Goal: Task Accomplishment & Management: Complete application form

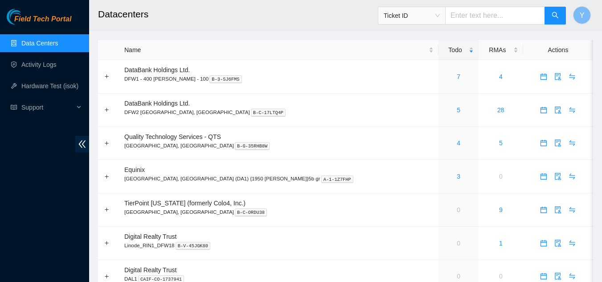
click at [443, 111] on div "5" at bounding box center [458, 110] width 30 height 10
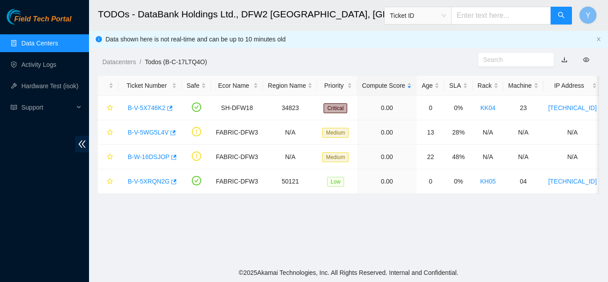
click at [58, 46] on link "Data Centers" at bounding box center [39, 43] width 37 height 7
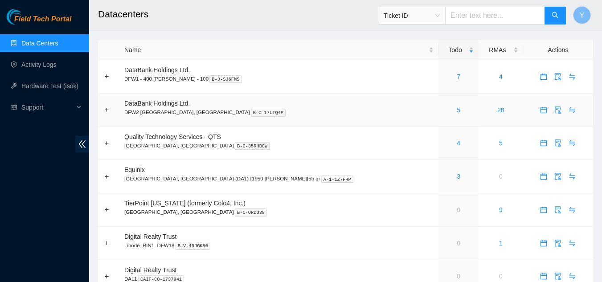
click at [443, 110] on div "5" at bounding box center [458, 110] width 30 height 10
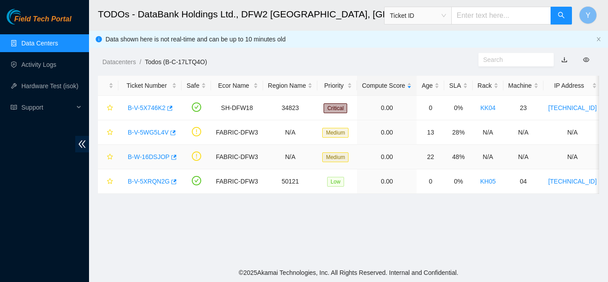
click at [154, 153] on link "B-W-16DSJOP" at bounding box center [149, 156] width 42 height 7
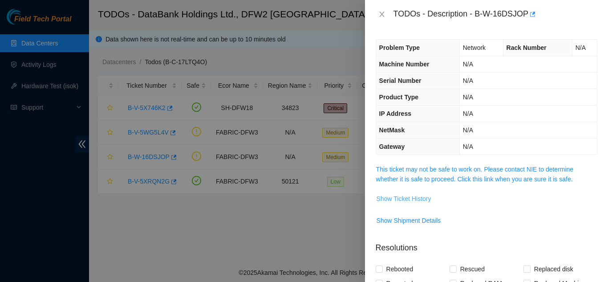
click at [409, 198] on span "Show Ticket History" at bounding box center [404, 199] width 55 height 10
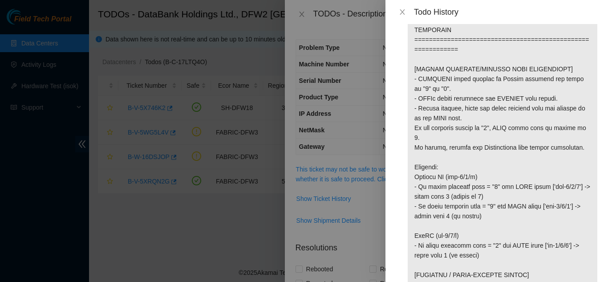
scroll to position [178, 0]
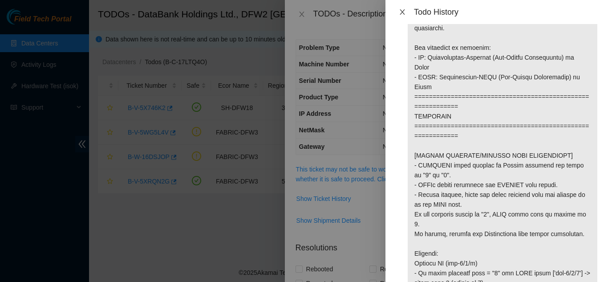
click at [406, 15] on icon "close" at bounding box center [402, 11] width 7 height 7
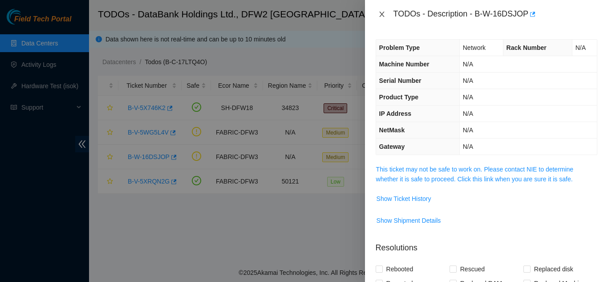
click at [382, 14] on icon "close" at bounding box center [381, 14] width 5 height 5
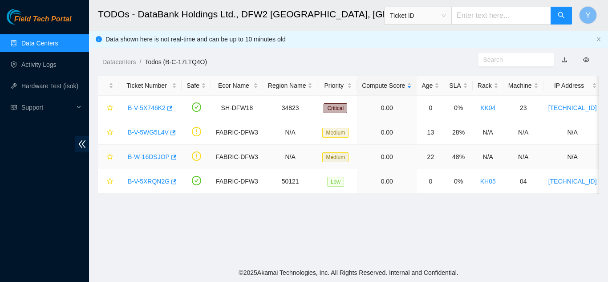
click at [150, 158] on link "B-W-16DSJOP" at bounding box center [149, 156] width 42 height 7
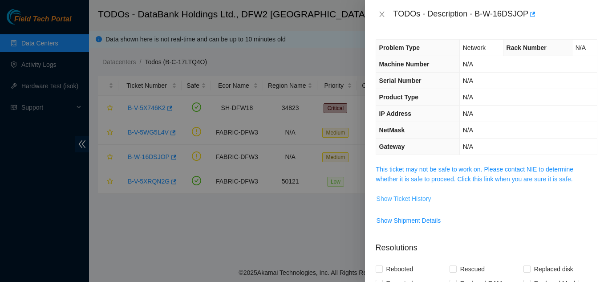
click at [407, 199] on span "Show Ticket History" at bounding box center [404, 199] width 55 height 10
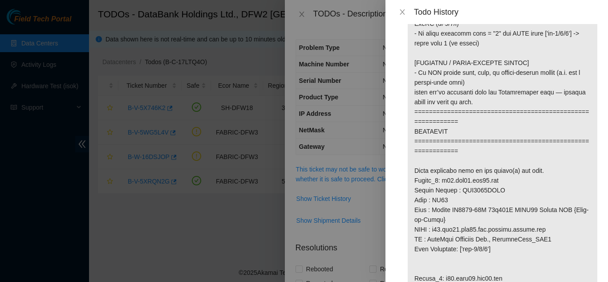
scroll to position [490, 0]
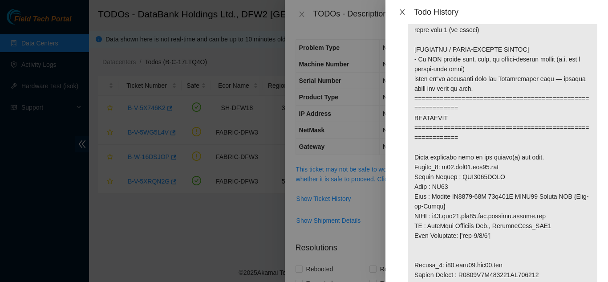
click at [402, 12] on icon "close" at bounding box center [402, 11] width 7 height 7
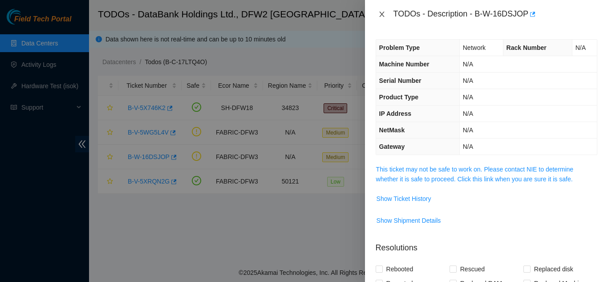
click at [384, 15] on icon "close" at bounding box center [382, 14] width 7 height 7
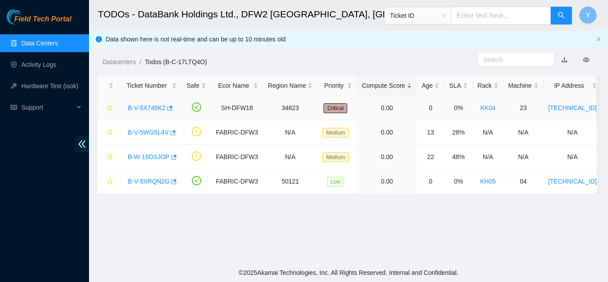
click at [154, 106] on link "B-V-5X746K2" at bounding box center [147, 107] width 38 height 7
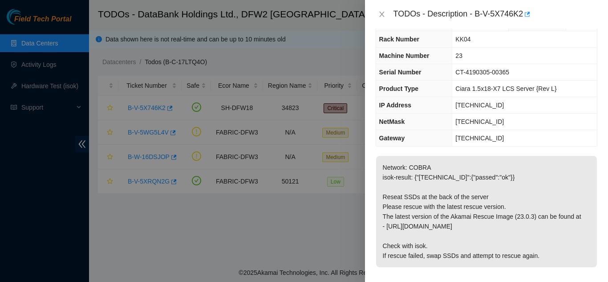
scroll to position [45, 0]
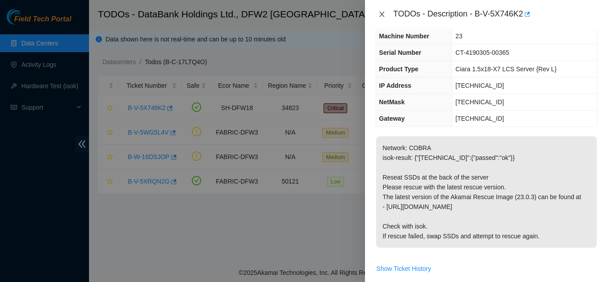
click at [379, 13] on icon "close" at bounding box center [382, 14] width 7 height 7
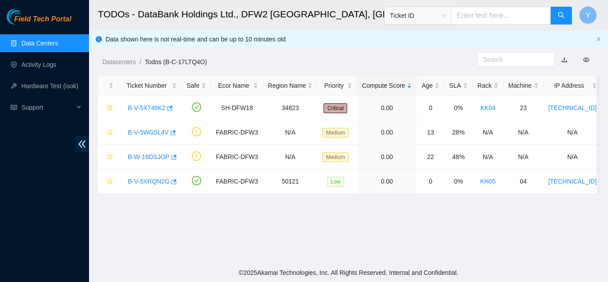
scroll to position [64, 0]
click at [151, 178] on link "B-V-5XRQN2G" at bounding box center [149, 181] width 42 height 7
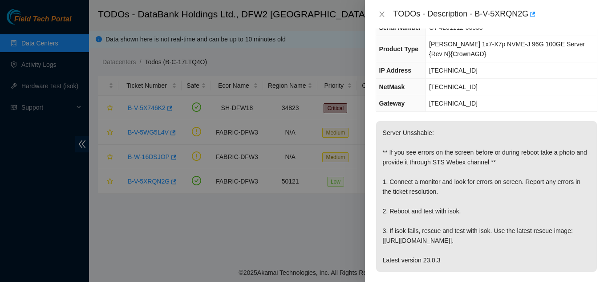
scroll to position [80, 0]
click at [384, 14] on icon "close" at bounding box center [382, 14] width 7 height 7
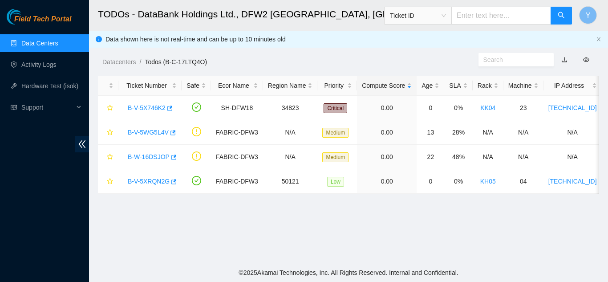
scroll to position [99, 0]
click at [327, 216] on main "TODOs - DataBank Holdings Ltd., DFW2 Richardson, TX Ticket ID Y Data shown here…" at bounding box center [348, 131] width 519 height 263
click at [147, 180] on link "B-V-5XRQN2G" at bounding box center [149, 181] width 42 height 7
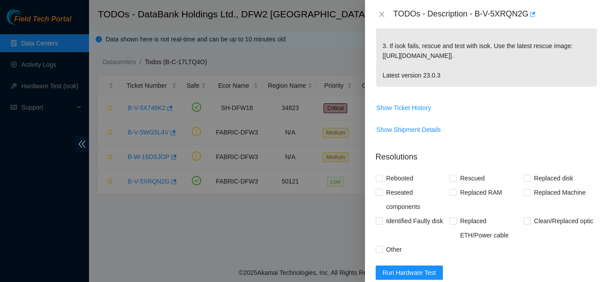
scroll to position [388, 0]
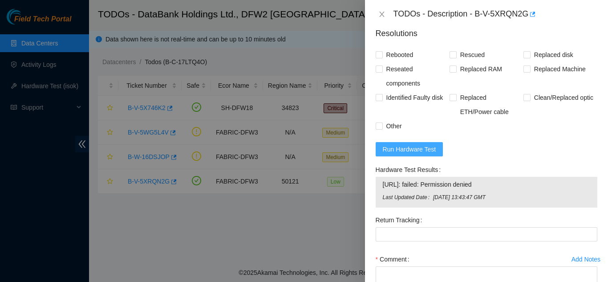
click at [407, 151] on span "Run Hardware Test" at bounding box center [409, 149] width 53 height 10
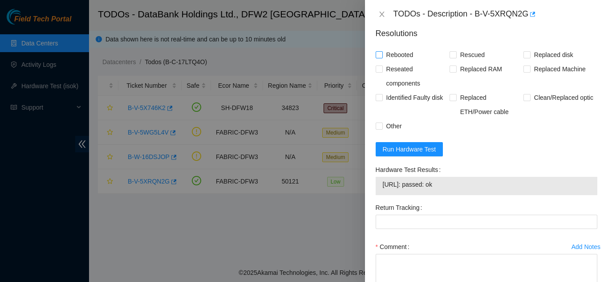
click at [379, 55] on input "Rebooted" at bounding box center [379, 54] width 6 height 6
checkbox input "true"
click at [453, 56] on input "Rescued" at bounding box center [453, 54] width 6 height 6
checkbox input "true"
click at [379, 126] on input "Other" at bounding box center [379, 125] width 6 height 6
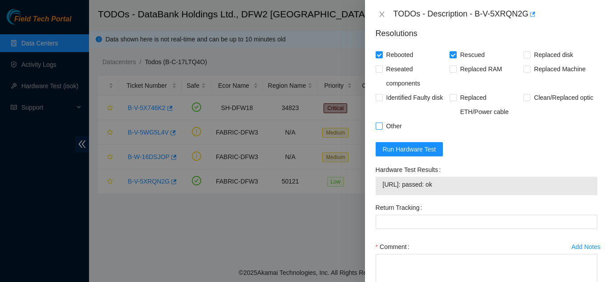
checkbox input "true"
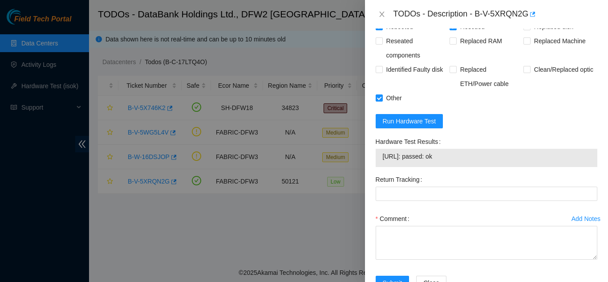
scroll to position [445, 0]
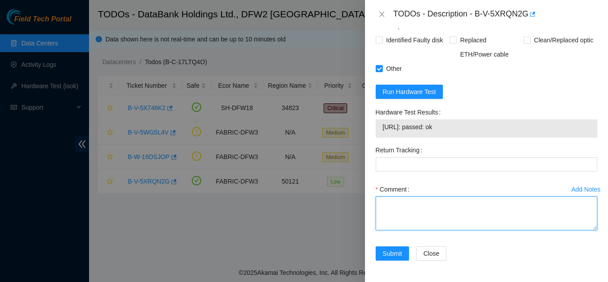
click at [395, 204] on textarea "Comment" at bounding box center [487, 213] width 222 height 34
type textarea "s"
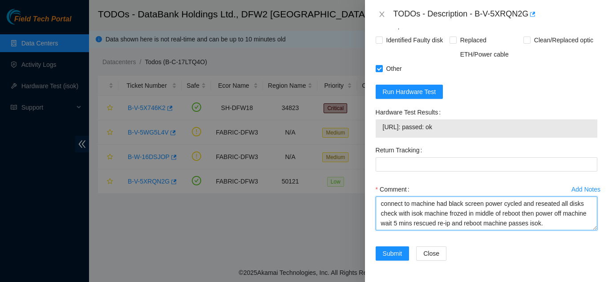
drag, startPoint x: 567, startPoint y: 223, endPoint x: 382, endPoint y: 204, distance: 186.2
click at [382, 204] on textarea "connect to machine had black screen power cycled and reseated all disks check w…" at bounding box center [487, 213] width 222 height 34
type textarea "connect to machine had black screen power cycled and reseated all disks check w…"
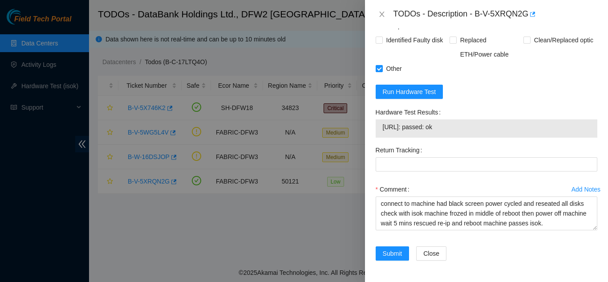
click at [510, 241] on div "Add Notes Comment connect to machine had black screen power cycled and reseated…" at bounding box center [486, 214] width 229 height 64
click at [387, 252] on span "Submit" at bounding box center [393, 254] width 20 height 10
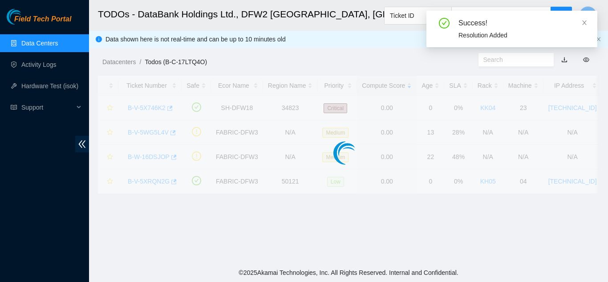
scroll to position [273, 0]
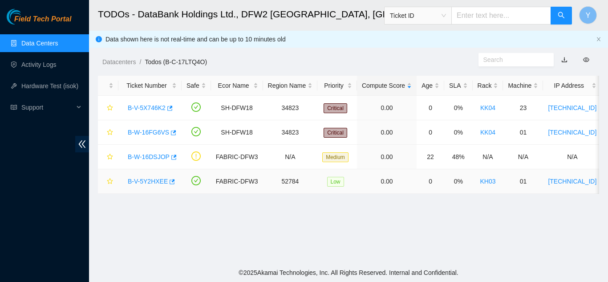
click at [143, 181] on link "B-V-5Y2HXEE" at bounding box center [148, 181] width 40 height 7
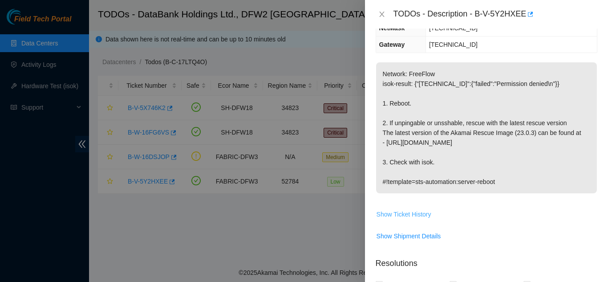
scroll to position [120, 0]
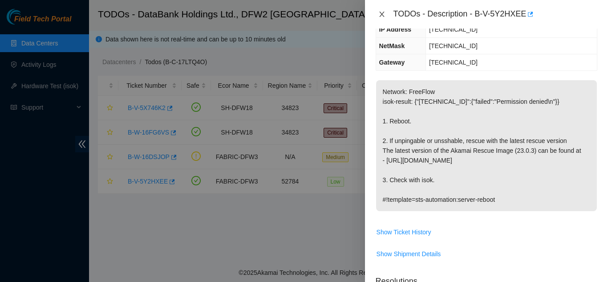
drag, startPoint x: 384, startPoint y: 14, endPoint x: 387, endPoint y: 20, distance: 6.6
click at [388, 16] on button "Close" at bounding box center [382, 14] width 12 height 8
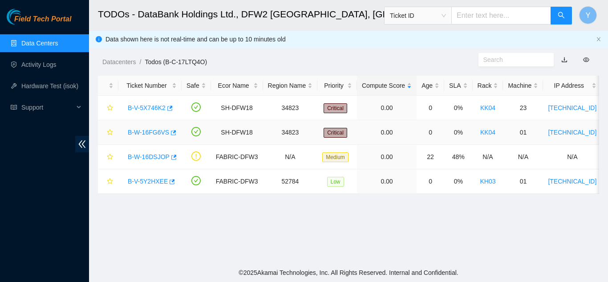
scroll to position [130, 0]
click at [150, 132] on link "B-W-16FG6VS" at bounding box center [148, 132] width 41 height 7
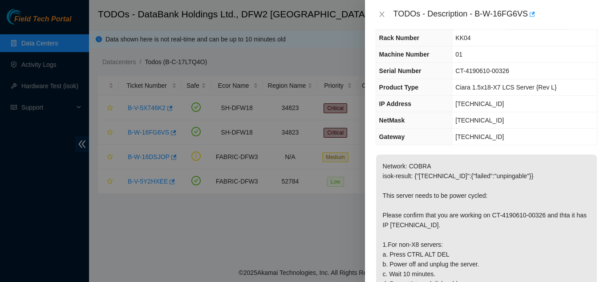
scroll to position [12, 0]
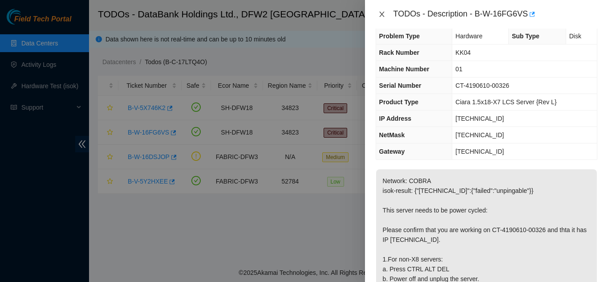
click at [384, 17] on icon "close" at bounding box center [382, 14] width 7 height 7
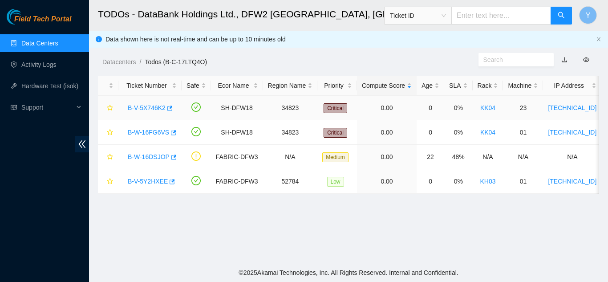
click at [155, 107] on link "B-V-5X746K2" at bounding box center [147, 107] width 38 height 7
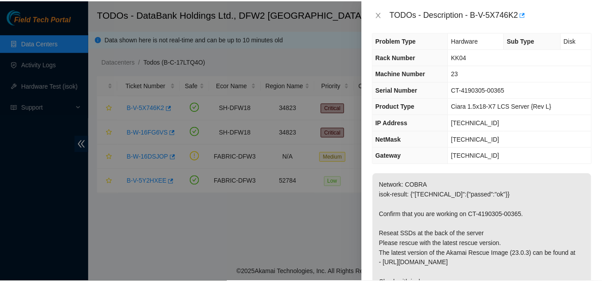
scroll to position [0, 0]
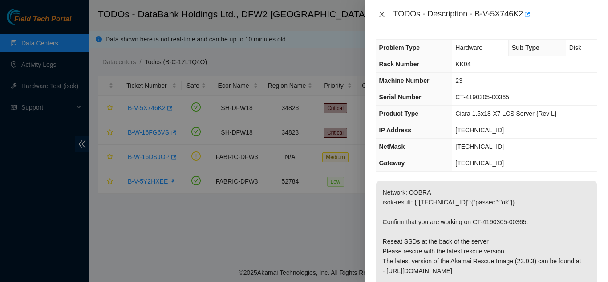
click at [383, 15] on icon "close" at bounding box center [381, 14] width 5 height 5
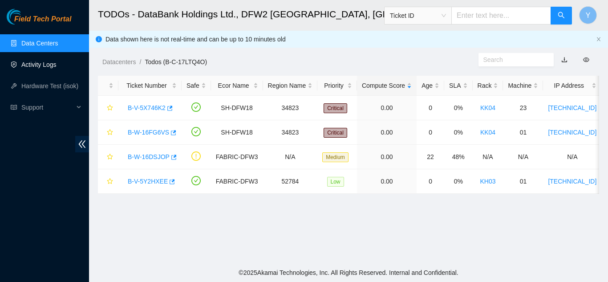
click at [53, 63] on link "Activity Logs" at bounding box center [38, 64] width 35 height 7
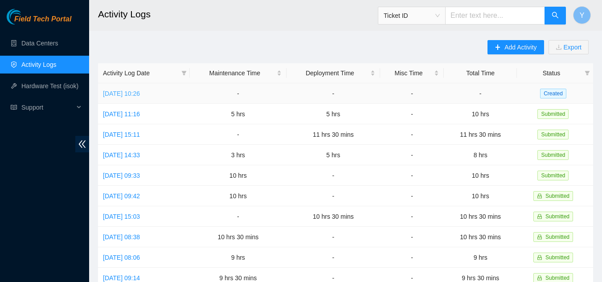
click at [140, 93] on link "Thu, 09 Oct 2025 10:26" at bounding box center [121, 93] width 37 height 7
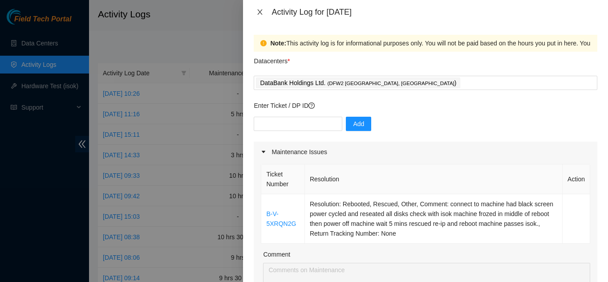
click at [261, 12] on icon "close" at bounding box center [260, 11] width 7 height 7
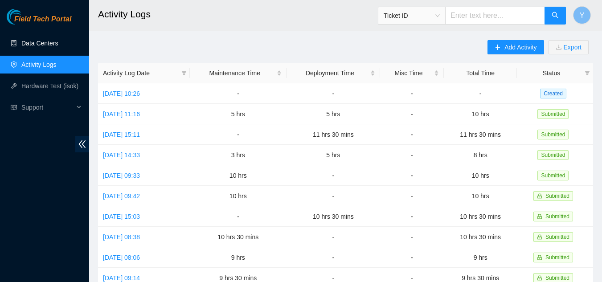
click at [49, 45] on link "Data Centers" at bounding box center [39, 43] width 37 height 7
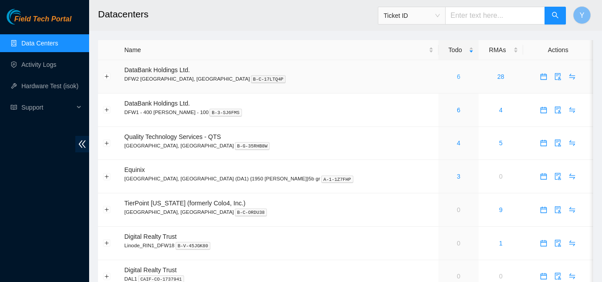
click at [457, 77] on link "6" at bounding box center [459, 76] width 4 height 7
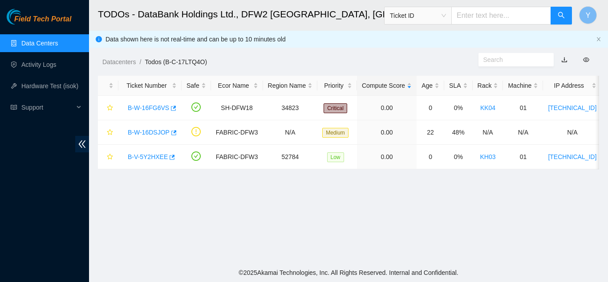
click at [46, 44] on link "Data Centers" at bounding box center [39, 43] width 37 height 7
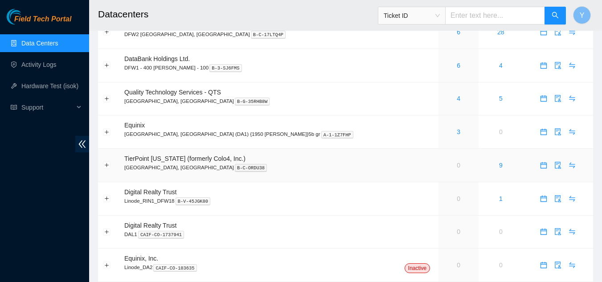
scroll to position [72, 0]
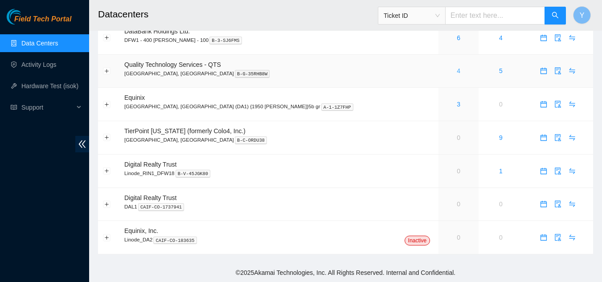
click at [443, 70] on div "4" at bounding box center [458, 71] width 30 height 10
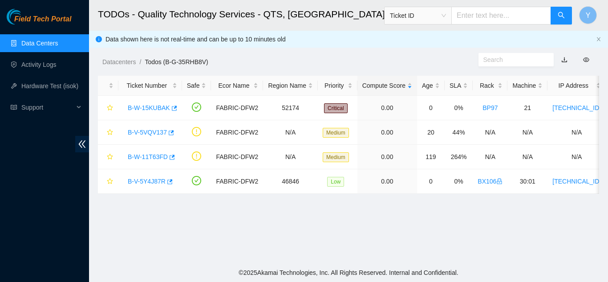
click at [58, 43] on link "Data Centers" at bounding box center [39, 43] width 37 height 7
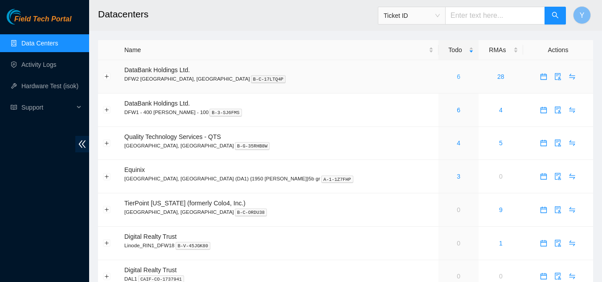
click at [457, 77] on link "6" at bounding box center [459, 76] width 4 height 7
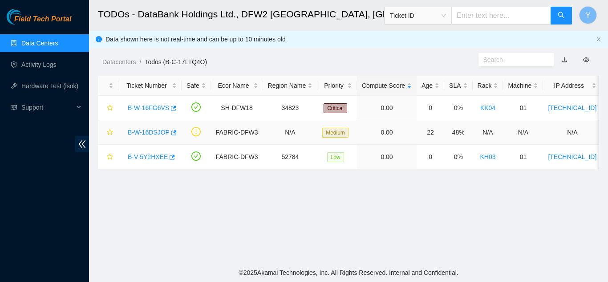
click at [151, 130] on link "B-W-16DSJOP" at bounding box center [149, 132] width 42 height 7
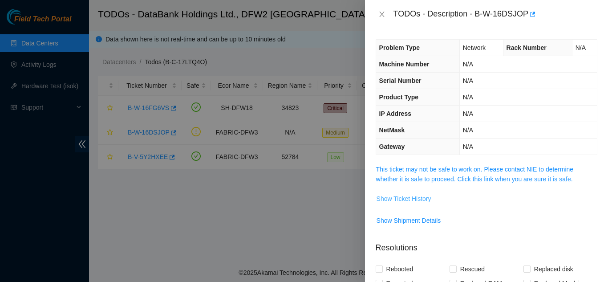
click at [388, 198] on span "Show Ticket History" at bounding box center [404, 199] width 55 height 10
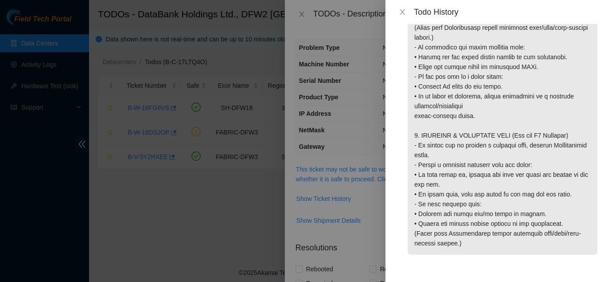
scroll to position [1043, 0]
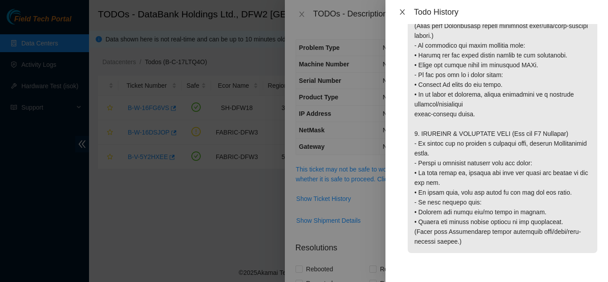
click at [404, 12] on icon "close" at bounding box center [402, 11] width 7 height 7
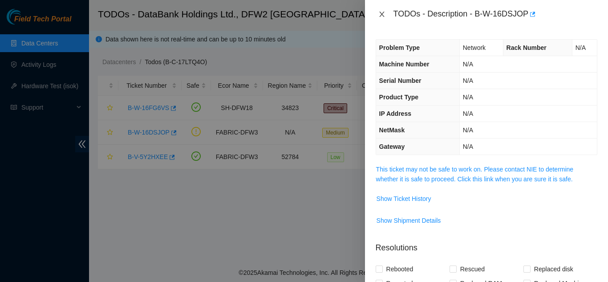
click at [382, 15] on icon "close" at bounding box center [381, 14] width 5 height 5
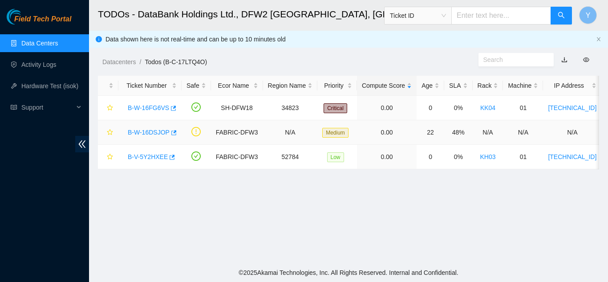
click at [148, 131] on link "B-W-16DSJOP" at bounding box center [149, 132] width 42 height 7
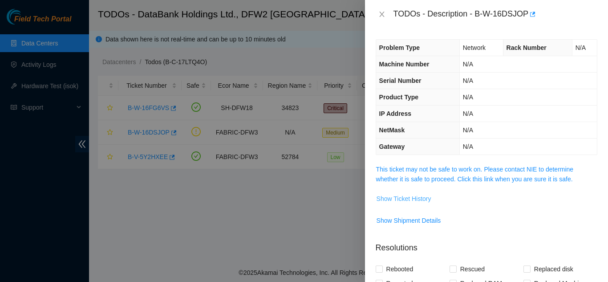
click at [400, 198] on span "Show Ticket History" at bounding box center [404, 199] width 55 height 10
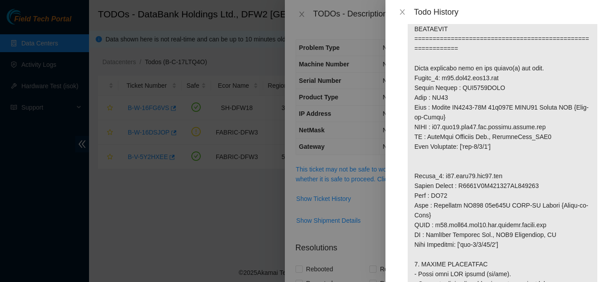
scroll to position [535, 0]
